Goal: Use online tool/utility: Utilize a website feature to perform a specific function

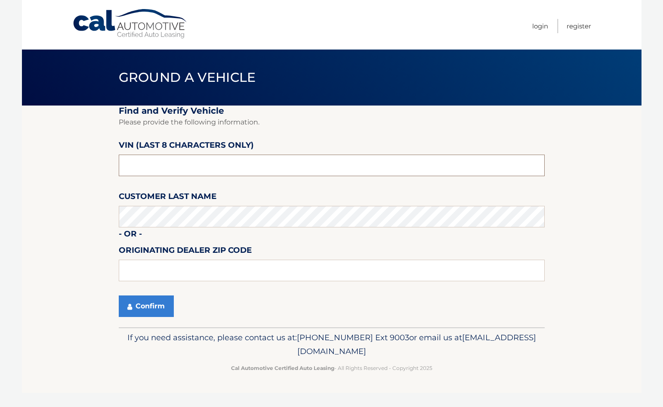
click at [300, 164] on input "text" at bounding box center [332, 166] width 426 height 22
type input "PH200861"
type input "33441"
click at [139, 312] on button "Confirm" at bounding box center [146, 306] width 55 height 22
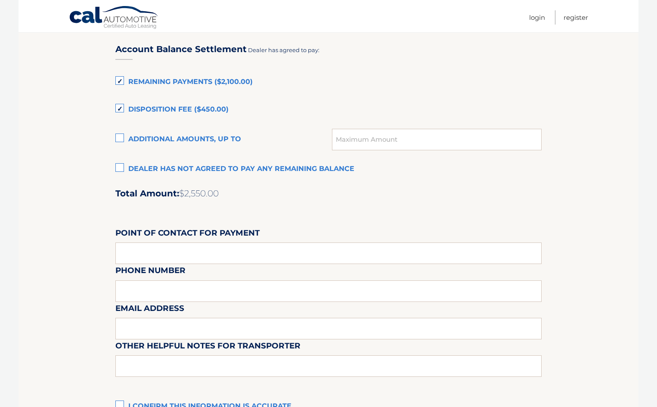
scroll to position [516, 0]
